Goal: Information Seeking & Learning: Learn about a topic

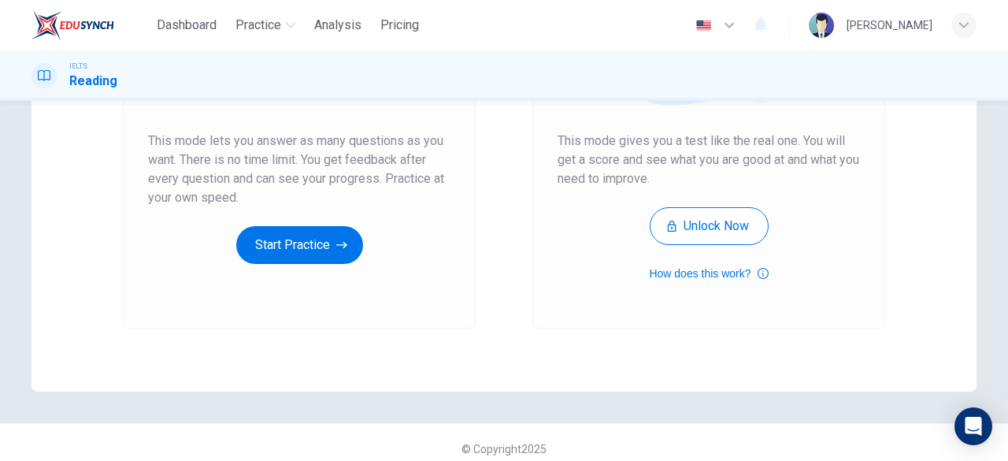
scroll to position [286, 0]
click at [290, 272] on div "Unlimited Practice This mode lets you answer as many questions as you want. The…" at bounding box center [299, 119] width 353 height 421
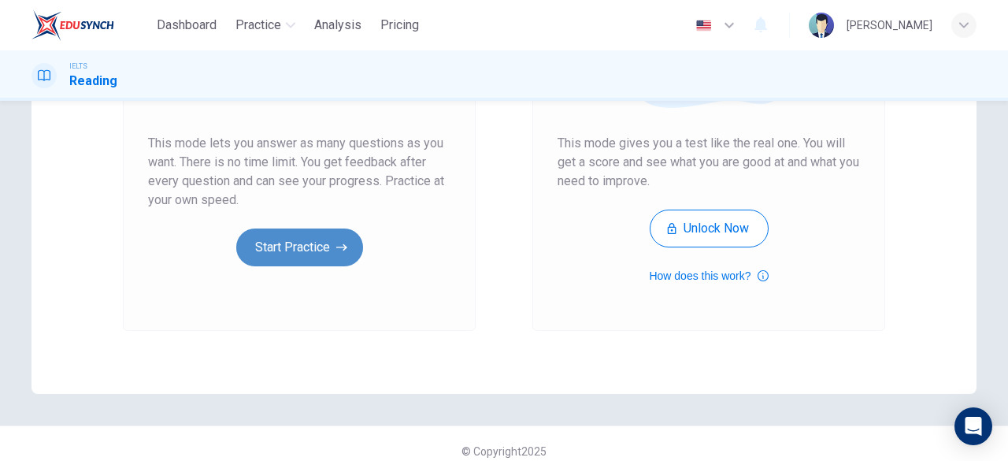
click at [293, 257] on button "Start Practice" at bounding box center [299, 247] width 127 height 38
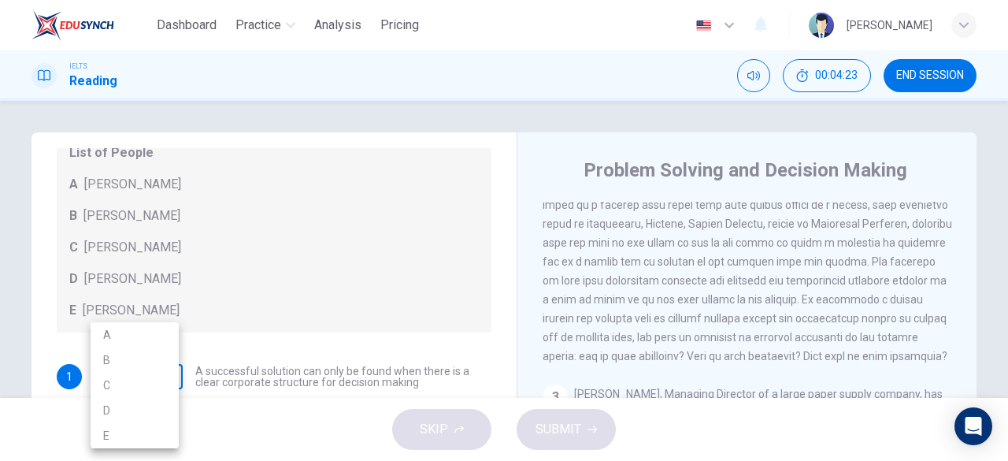
scroll to position [0, 0]
click at [148, 387] on body "Dashboard Practice Analysis Pricing English en ​ [PERSON_NAME] IELTS Reading 00…" at bounding box center [504, 230] width 1008 height 461
click at [148, 342] on li "A" at bounding box center [135, 334] width 88 height 25
type input "A"
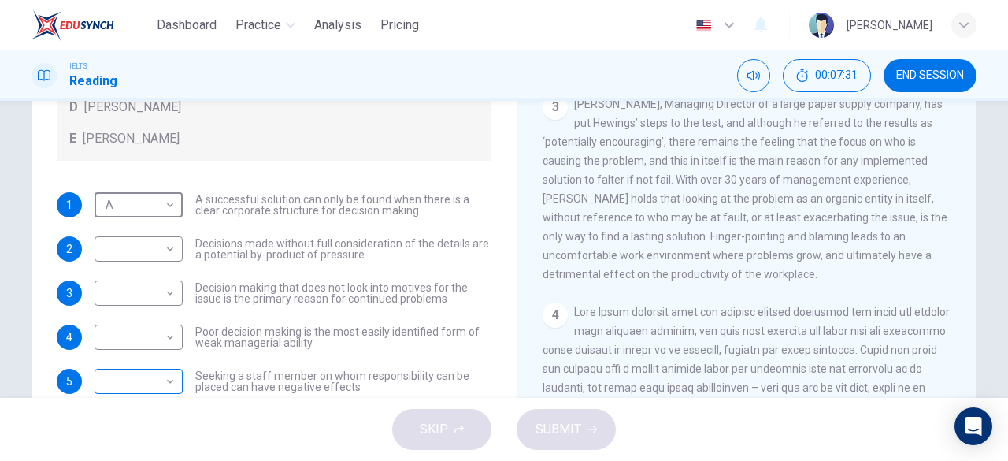
scroll to position [172, 0]
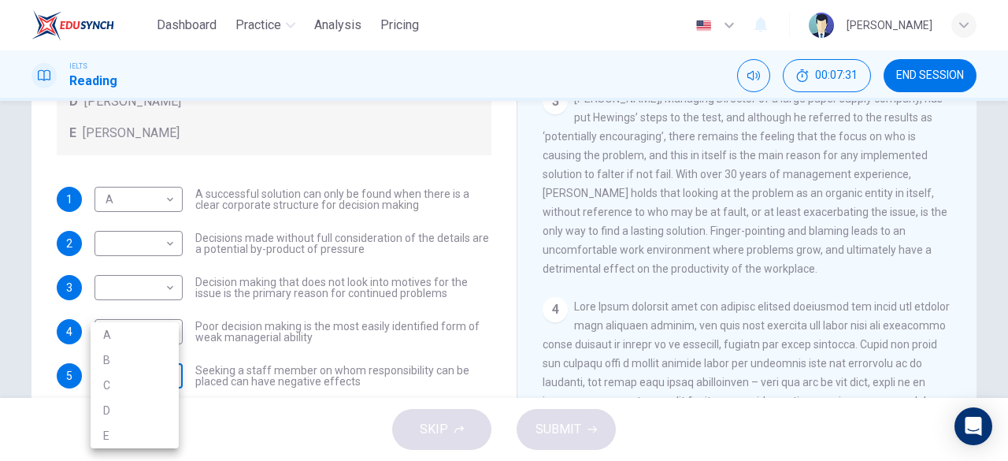
click at [153, 378] on body "Dashboard Practice Analysis Pricing English en ​ [PERSON_NAME] IELTS Reading 00…" at bounding box center [504, 230] width 1008 height 461
click at [154, 380] on li "C" at bounding box center [135, 384] width 88 height 25
type input "C"
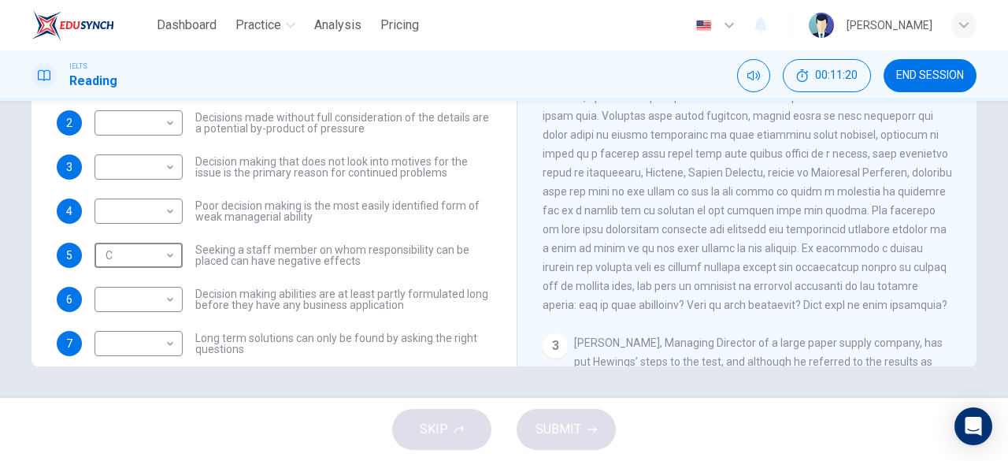
scroll to position [323, 0]
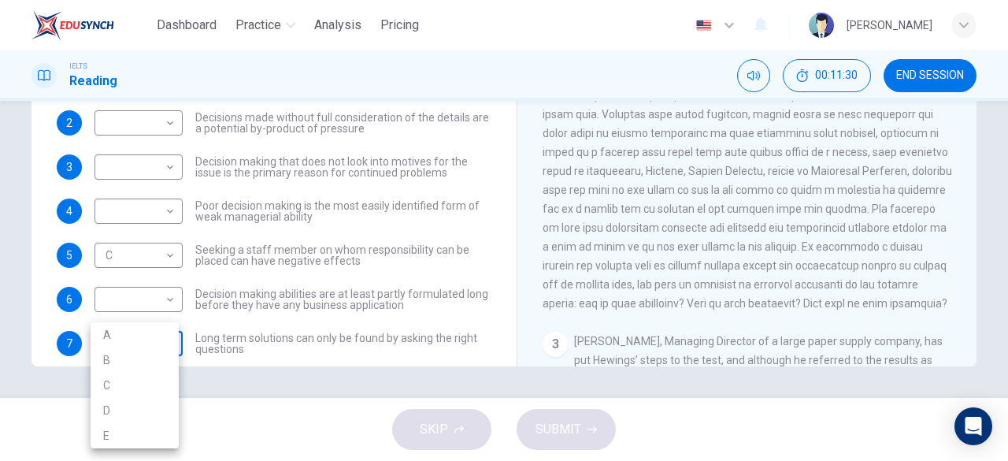
click at [150, 347] on body "Dashboard Practice Analysis Pricing English en ​ [PERSON_NAME] IELTS Reading 00…" at bounding box center [504, 230] width 1008 height 461
click at [323, 253] on div at bounding box center [504, 230] width 1008 height 461
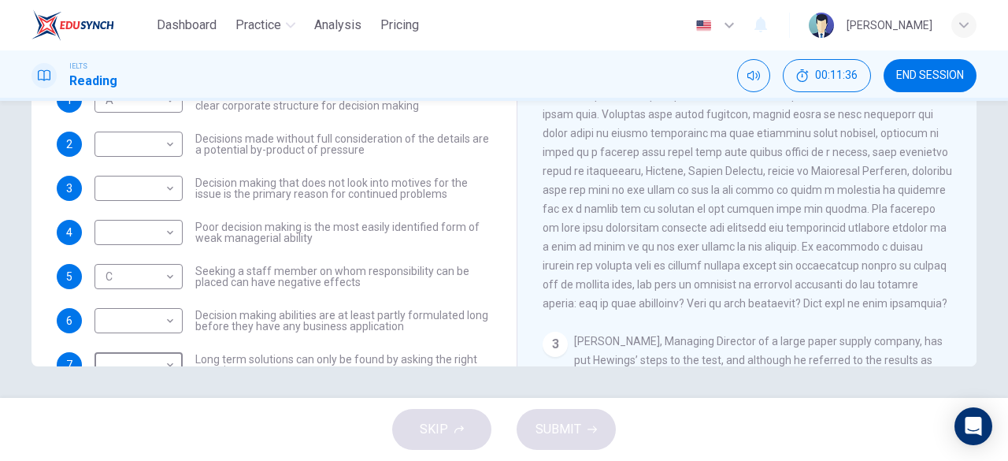
scroll to position [170, 0]
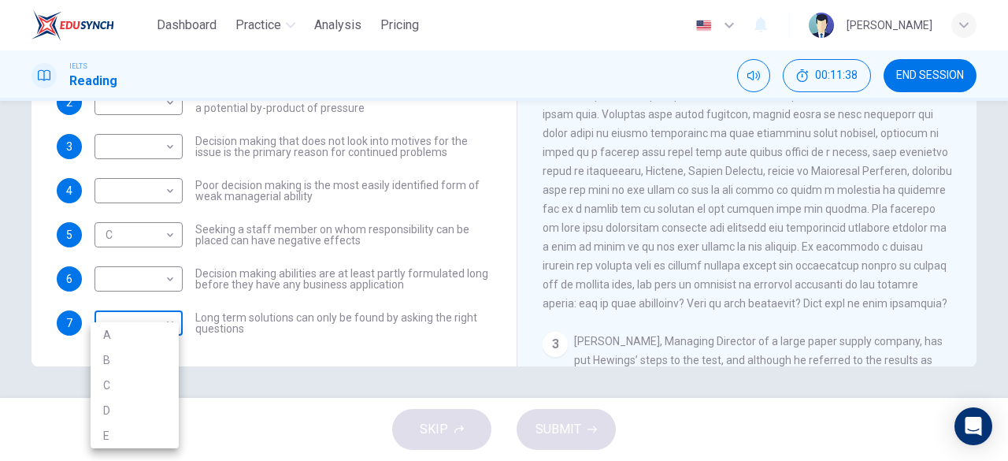
click at [155, 321] on body "Dashboard Practice Analysis Pricing English en ​ [PERSON_NAME] IELTS Reading 00…" at bounding box center [504, 230] width 1008 height 461
click at [142, 364] on li "B" at bounding box center [135, 359] width 88 height 25
type input "B"
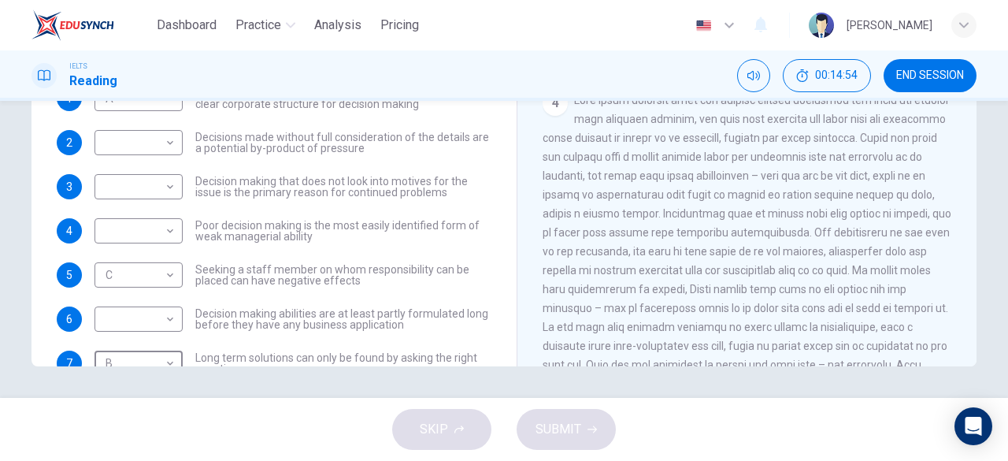
scroll to position [129, 0]
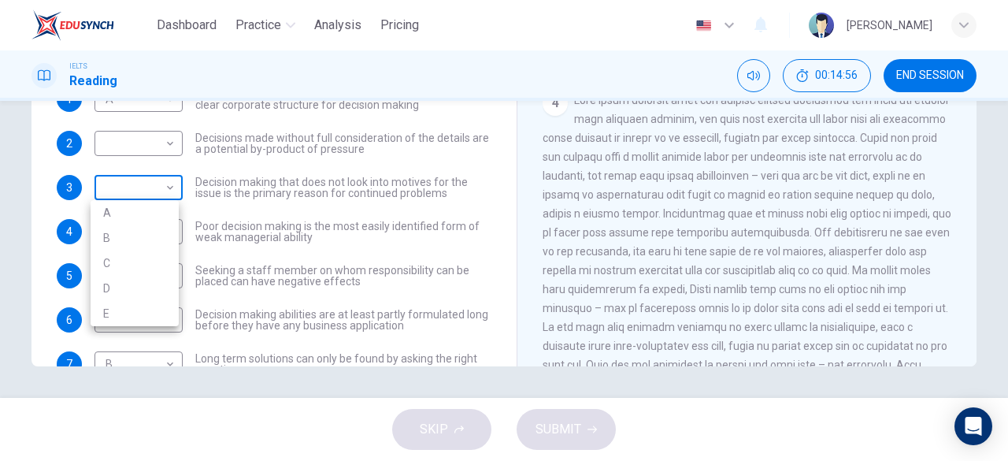
click at [166, 190] on body "Dashboard Practice Analysis Pricing English en ​ [PERSON_NAME] IELTS Reading 00…" at bounding box center [504, 230] width 1008 height 461
click at [145, 289] on li "D" at bounding box center [135, 288] width 88 height 25
type input "D"
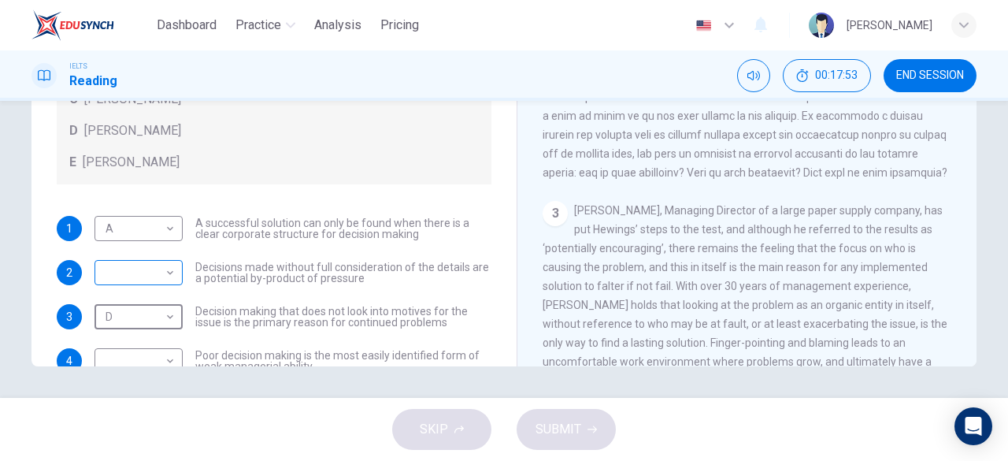
scroll to position [304, 0]
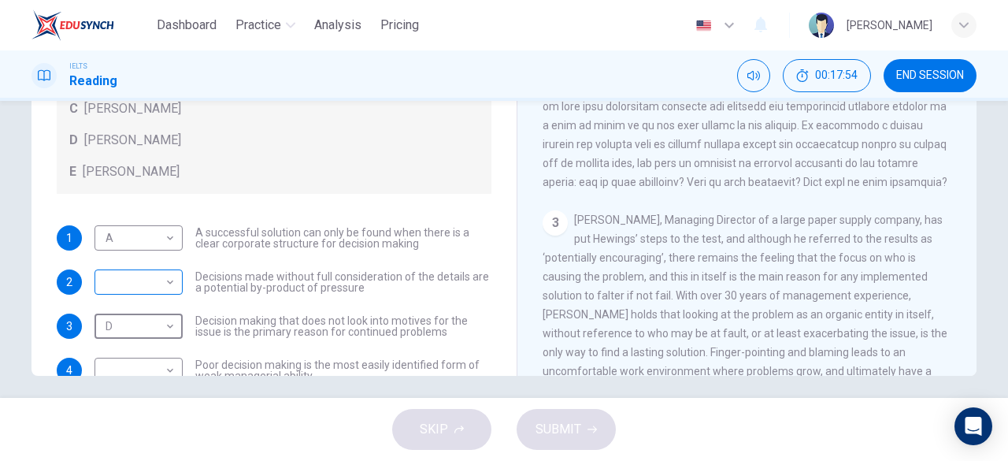
click at [157, 280] on body "Dashboard Practice Analysis Pricing English en ​ [PERSON_NAME] IELTS Reading 00…" at bounding box center [504, 230] width 1008 height 461
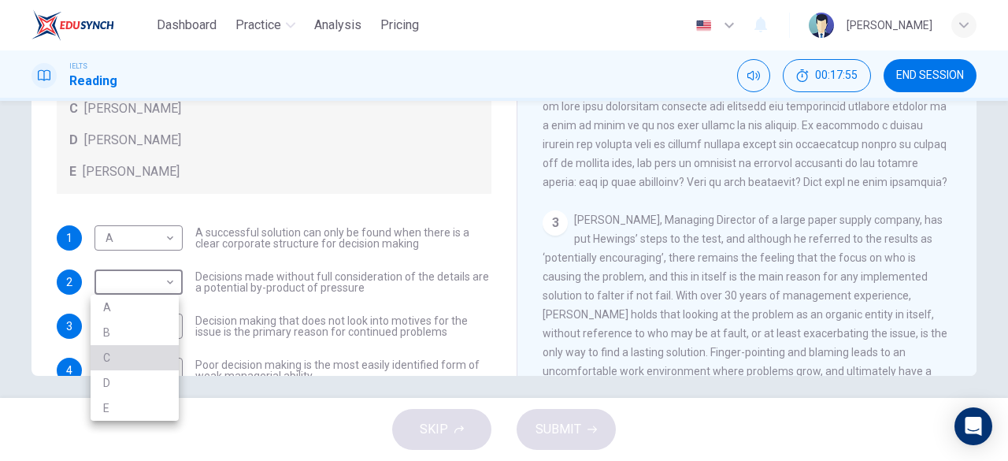
click at [148, 360] on li "C" at bounding box center [135, 357] width 88 height 25
type input "C"
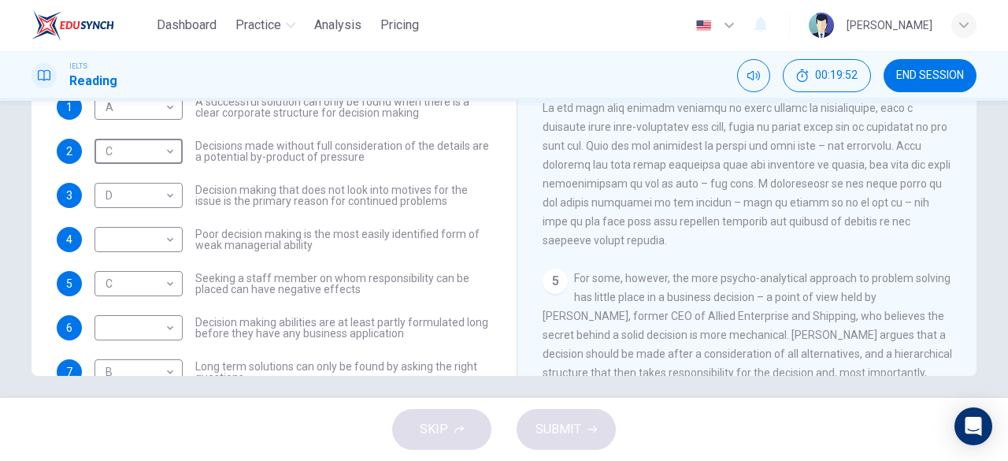
scroll to position [1000, 0]
click at [783, 312] on div "5 For some, however, the more psycho-analytical approach to problem solving has…" at bounding box center [746, 362] width 409 height 189
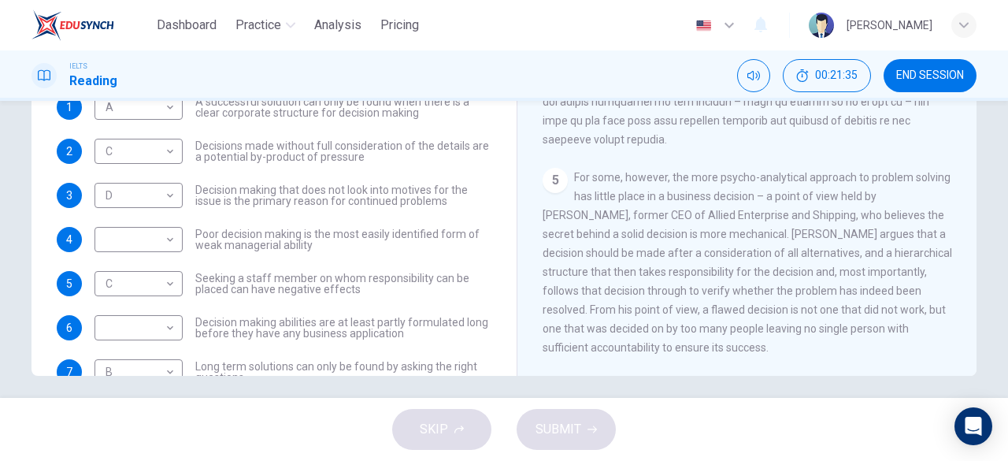
scroll to position [1116, 0]
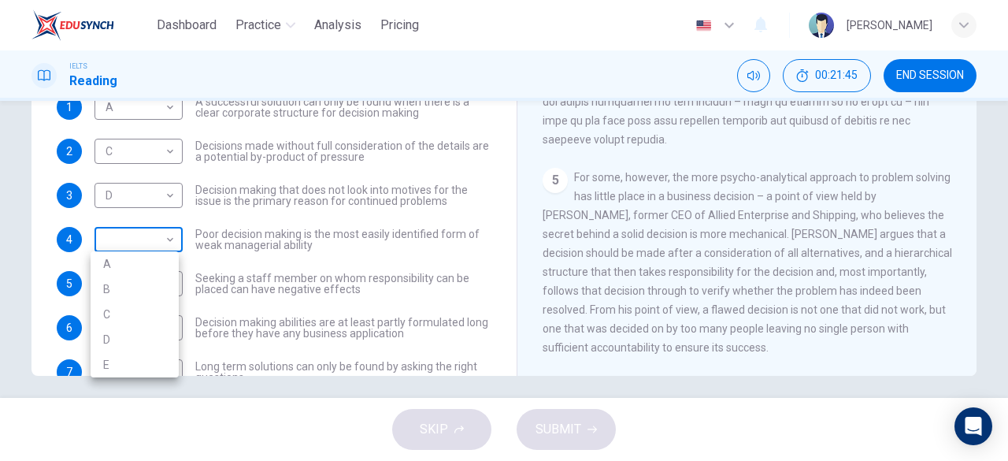
click at [134, 250] on body "Dashboard Practice Analysis Pricing English en ​ [PERSON_NAME] IELTS Reading 00…" at bounding box center [504, 230] width 1008 height 461
click at [259, 240] on div at bounding box center [504, 230] width 1008 height 461
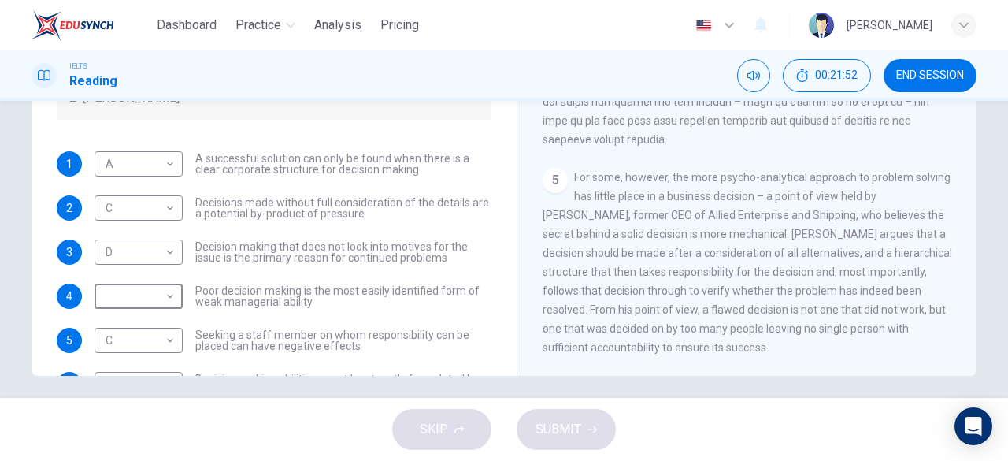
scroll to position [75, 0]
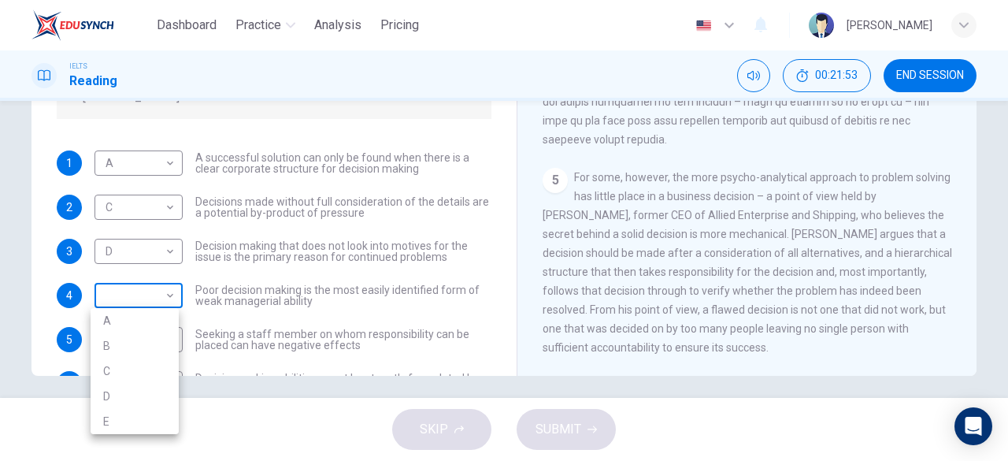
click at [153, 294] on body "Dashboard Practice Analysis Pricing English en ​ [PERSON_NAME] IELTS Reading 00…" at bounding box center [504, 230] width 1008 height 461
click at [118, 419] on li "E" at bounding box center [135, 421] width 88 height 25
type input "E"
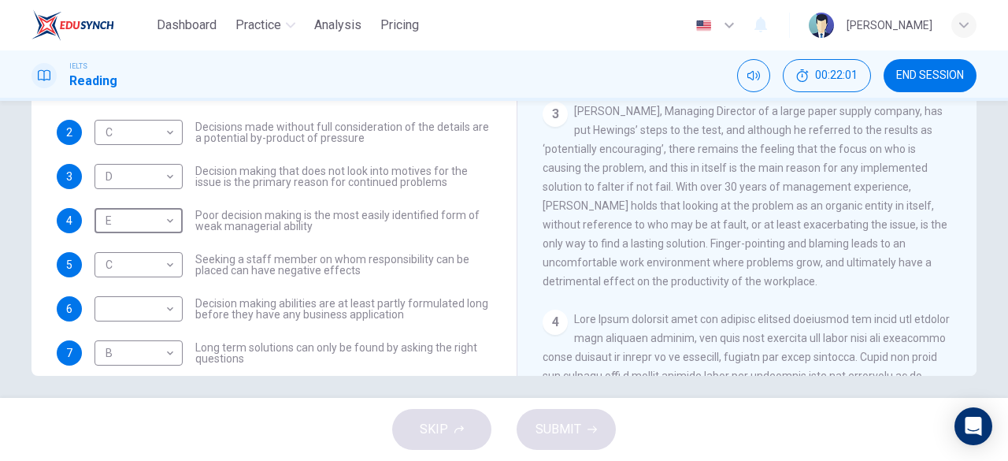
scroll to position [561, 0]
click at [166, 317] on body "Dashboard Practice Analysis Pricing English en ​ [PERSON_NAME] IELTS Reading 00…" at bounding box center [504, 230] width 1008 height 461
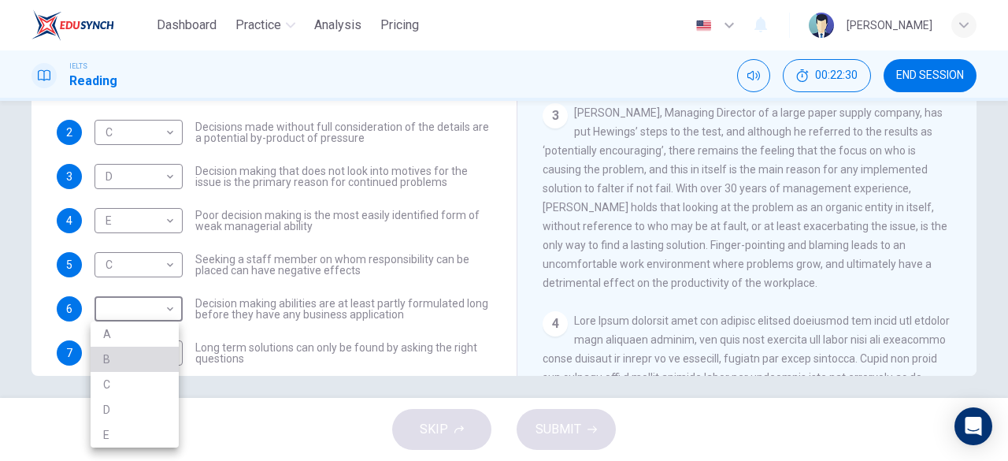
click at [151, 363] on li "B" at bounding box center [135, 358] width 88 height 25
type input "B"
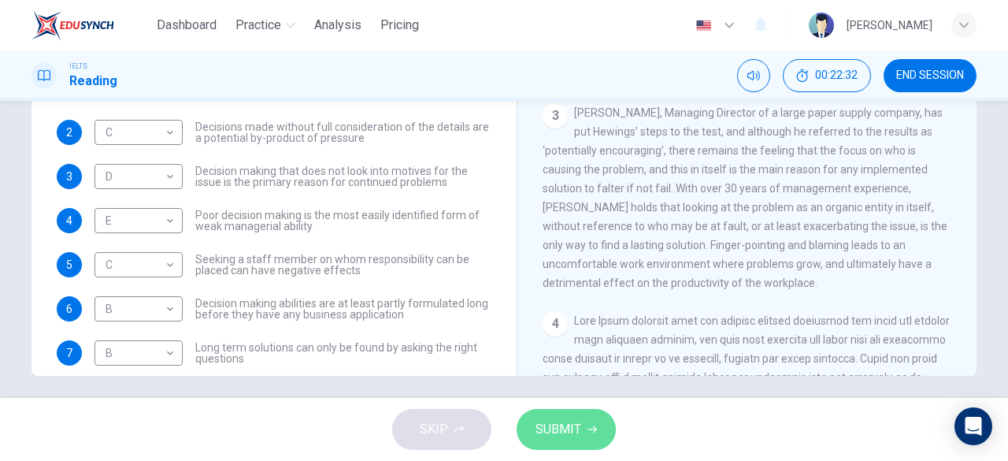
click at [595, 420] on button "SUBMIT" at bounding box center [565, 429] width 99 height 41
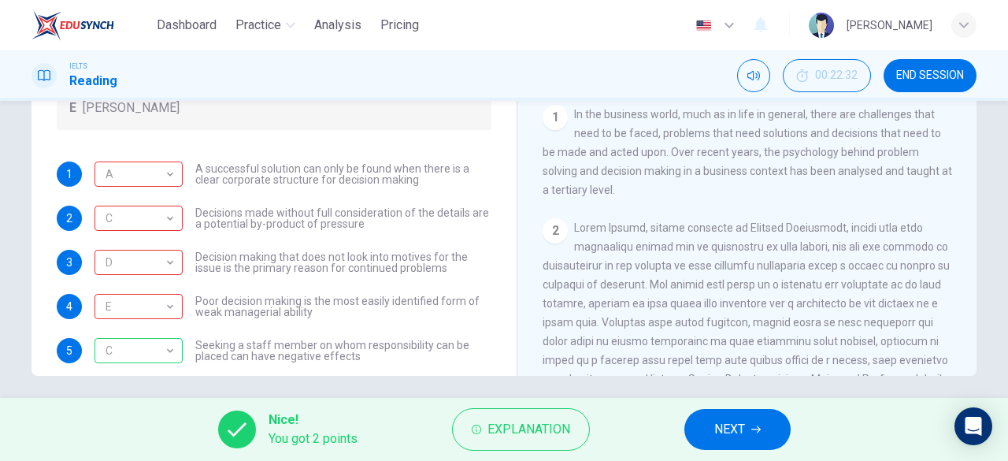
scroll to position [60, 0]
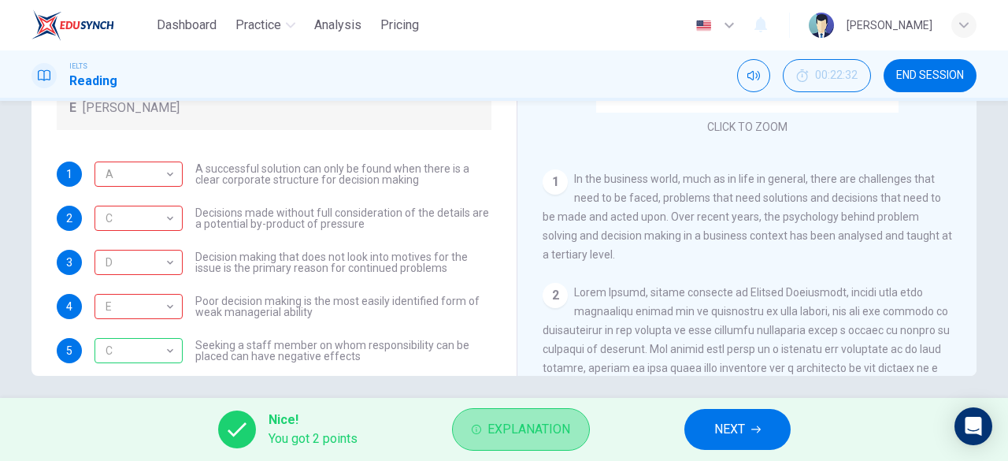
click at [510, 427] on span "Explanation" at bounding box center [528, 429] width 83 height 22
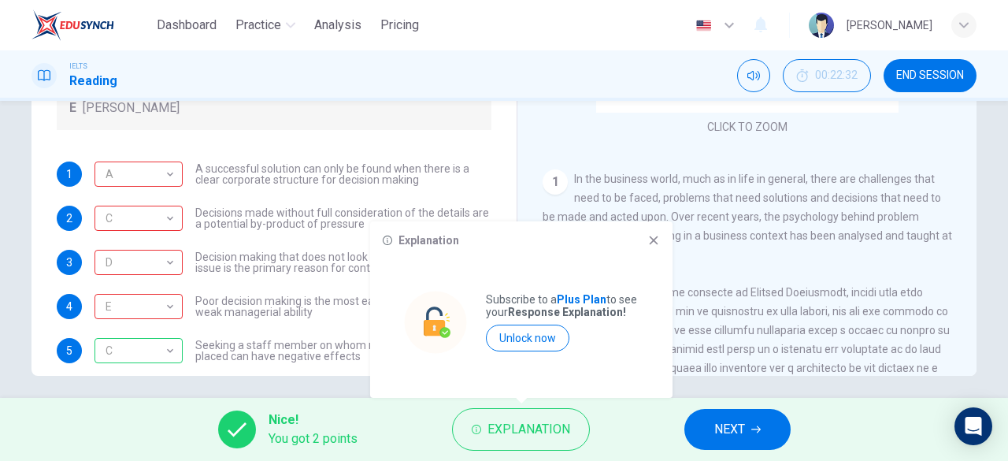
click at [661, 246] on div "Explanation Subscribe to a Plus Plan to see your Response Explanation! Unlock n…" at bounding box center [521, 309] width 302 height 176
click at [657, 241] on icon at bounding box center [653, 240] width 13 height 13
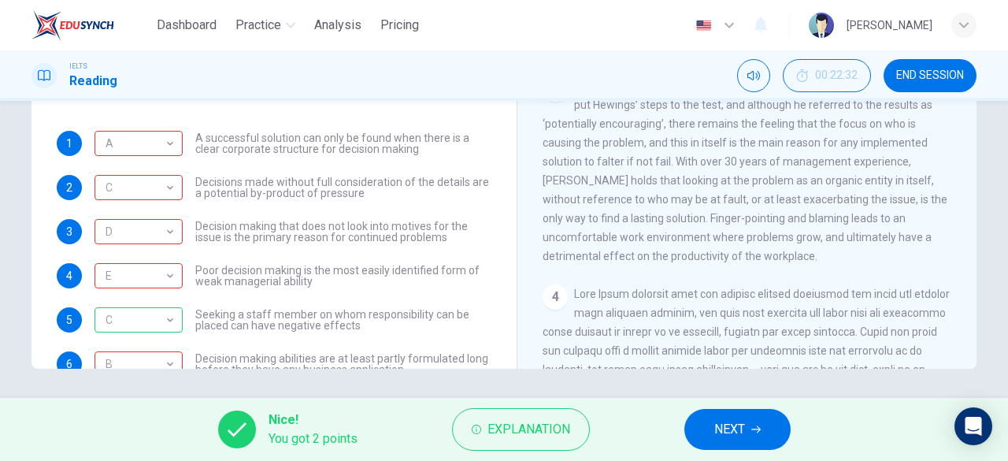
scroll to position [85, 0]
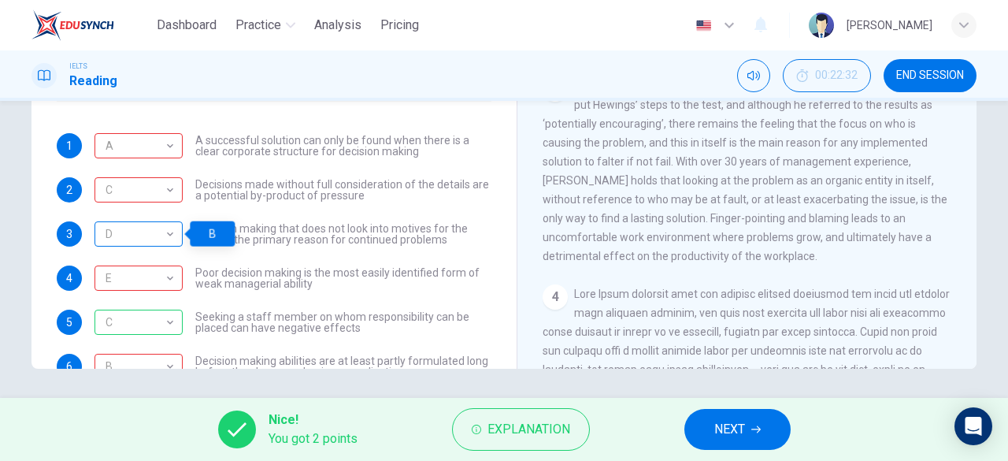
click at [153, 236] on div "D" at bounding box center [135, 234] width 83 height 45
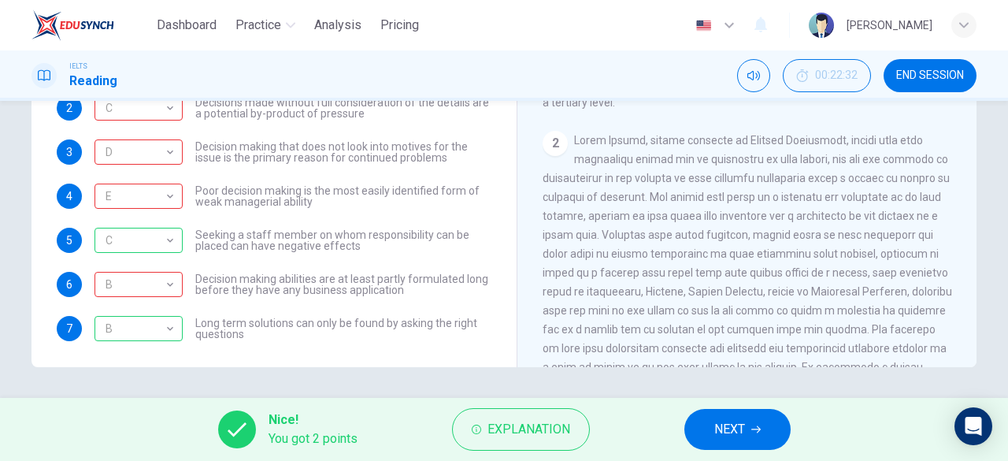
scroll to position [170, 0]
